Goal: Task Accomplishment & Management: Manage account settings

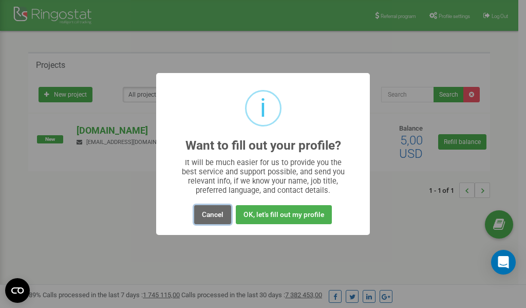
click at [214, 211] on button "Cancel" at bounding box center [212, 214] width 37 height 19
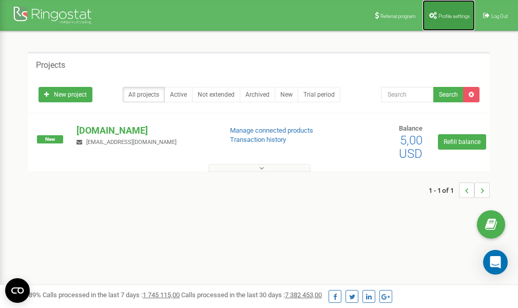
click at [449, 17] on span "Profile settings" at bounding box center [454, 16] width 31 height 6
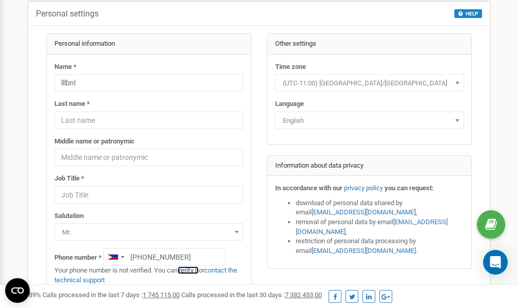
click at [195, 271] on link "verify it" at bounding box center [188, 270] width 21 height 8
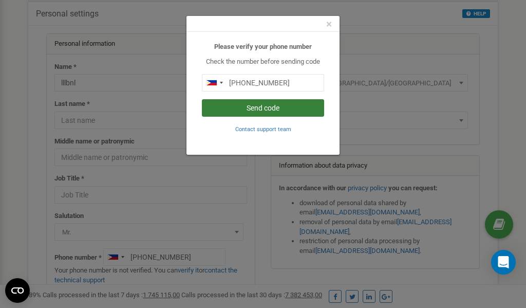
click at [261, 105] on button "Send code" at bounding box center [263, 107] width 122 height 17
